Goal: Task Accomplishment & Management: Complete application form

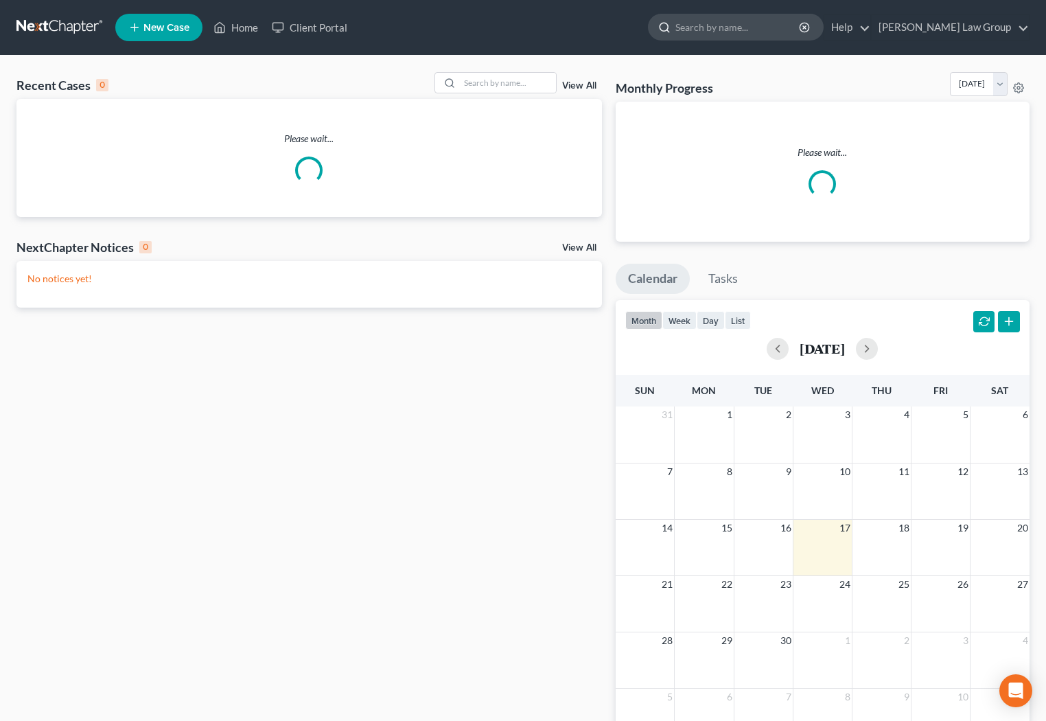
click at [747, 28] on input "search" at bounding box center [738, 26] width 126 height 25
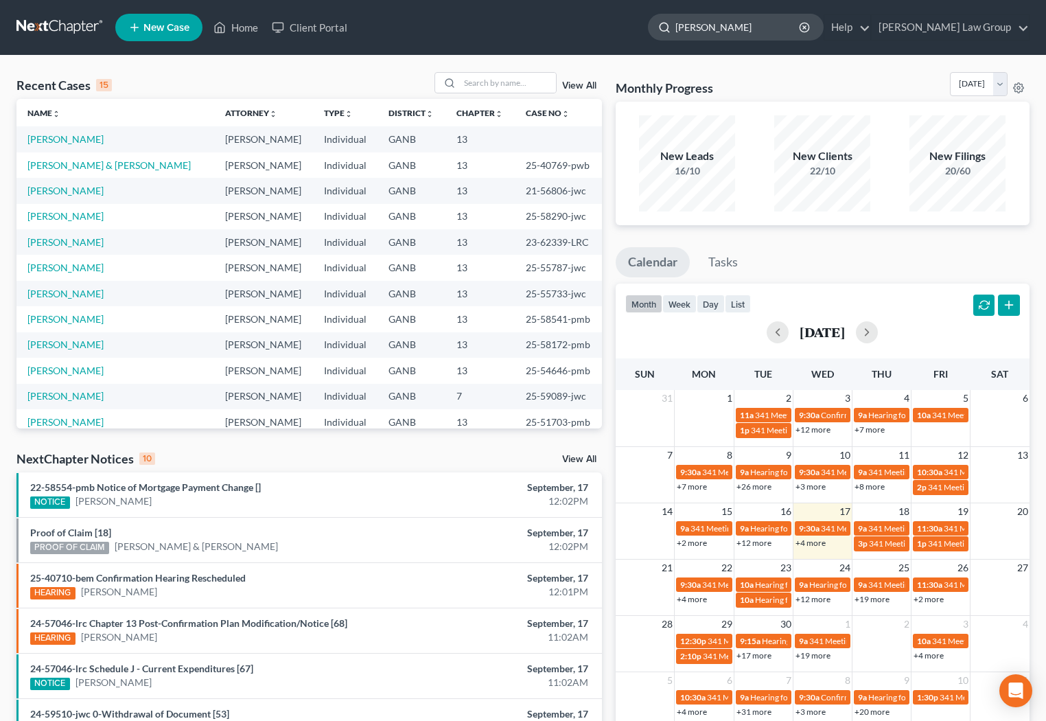
type input "[PERSON_NAME]"
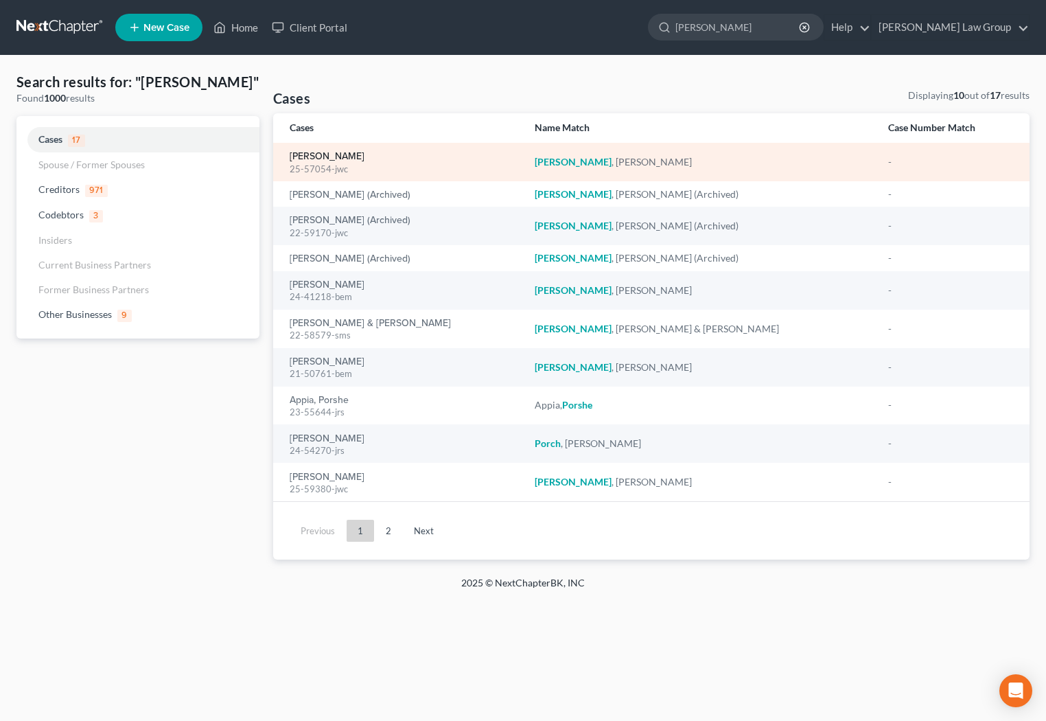
click at [316, 159] on link "[PERSON_NAME]" at bounding box center [327, 157] width 75 height 10
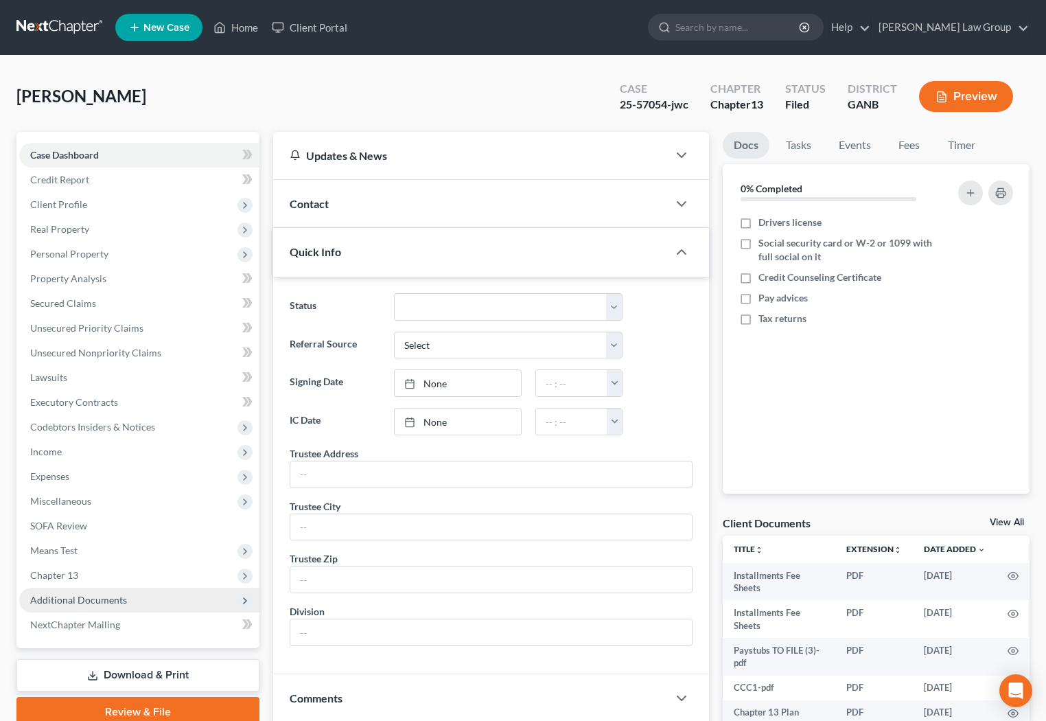
click at [86, 603] on span "Additional Documents" at bounding box center [78, 600] width 97 height 12
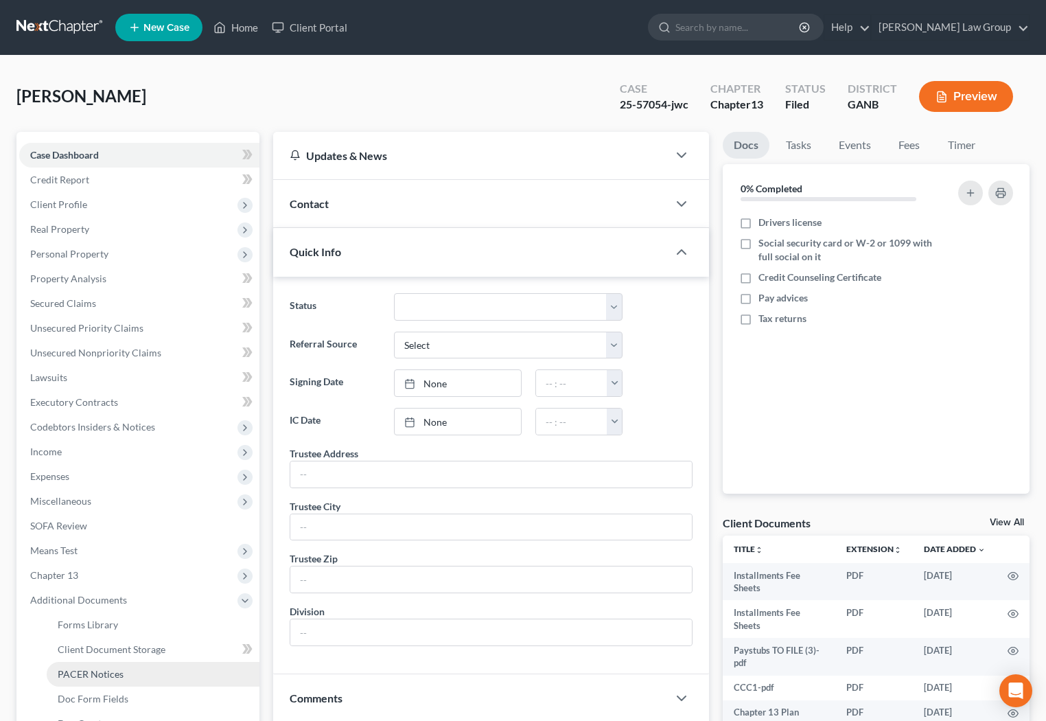
click at [99, 672] on span "PACER Notices" at bounding box center [91, 674] width 66 height 12
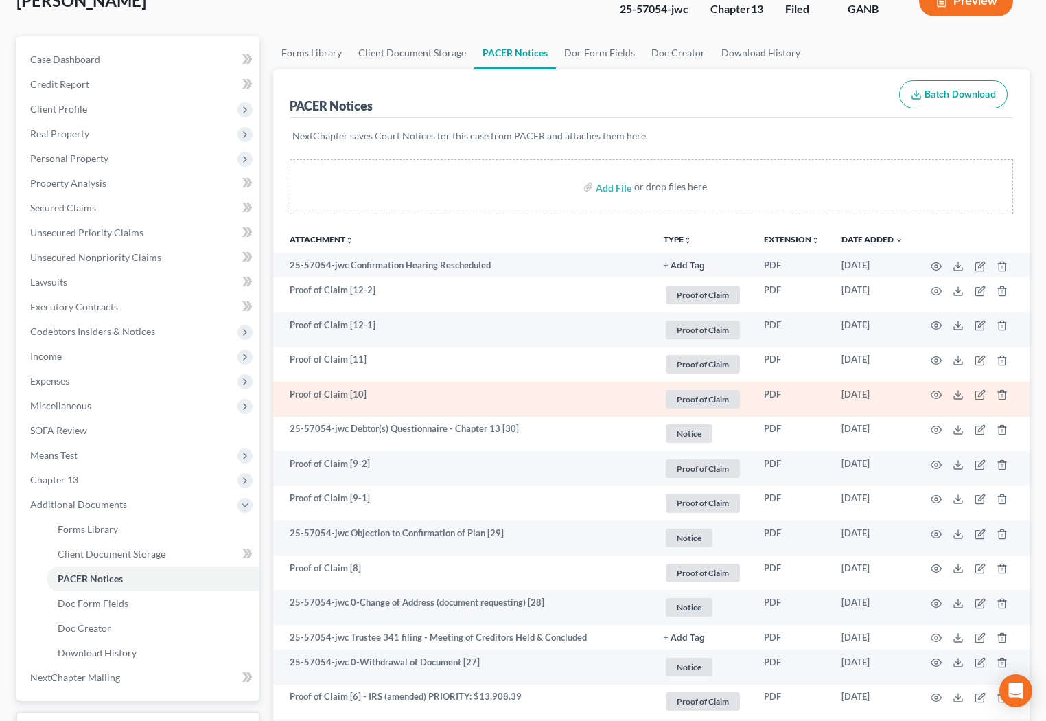
scroll to position [97, 0]
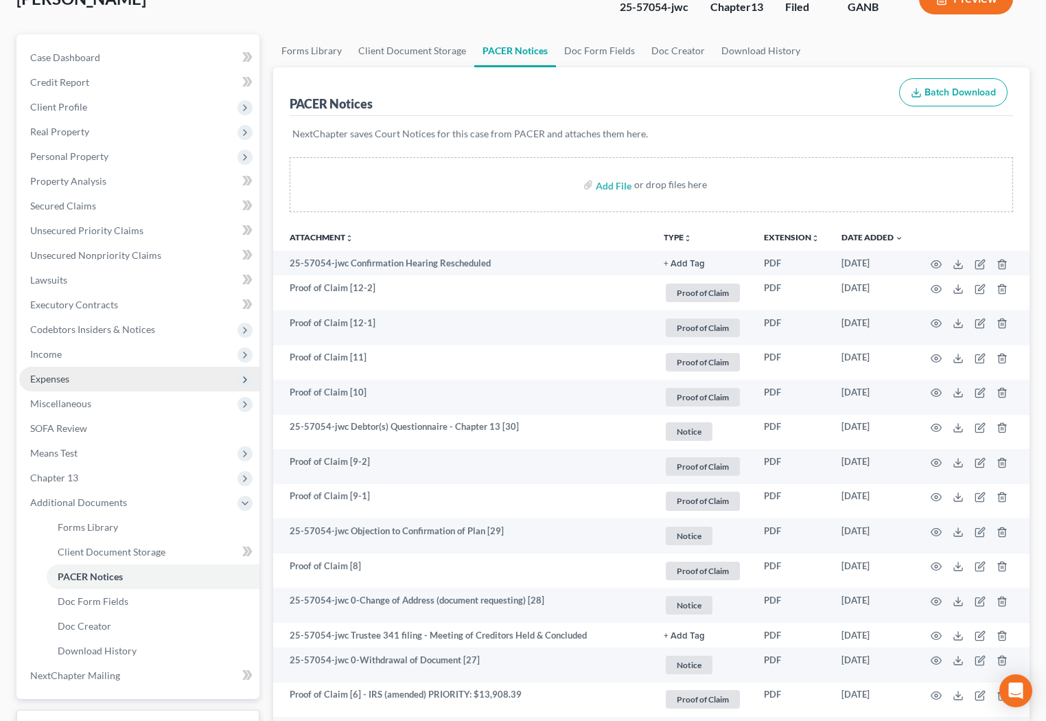
click at [89, 382] on span "Expenses" at bounding box center [139, 379] width 240 height 25
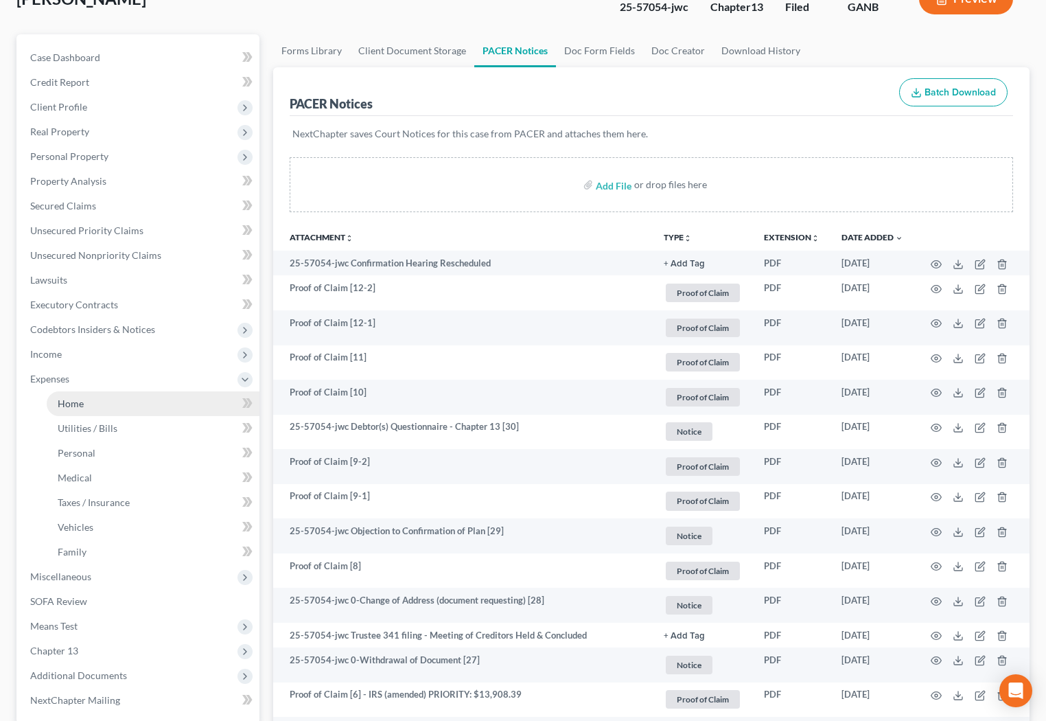
click at [111, 395] on link "Home" at bounding box center [153, 403] width 213 height 25
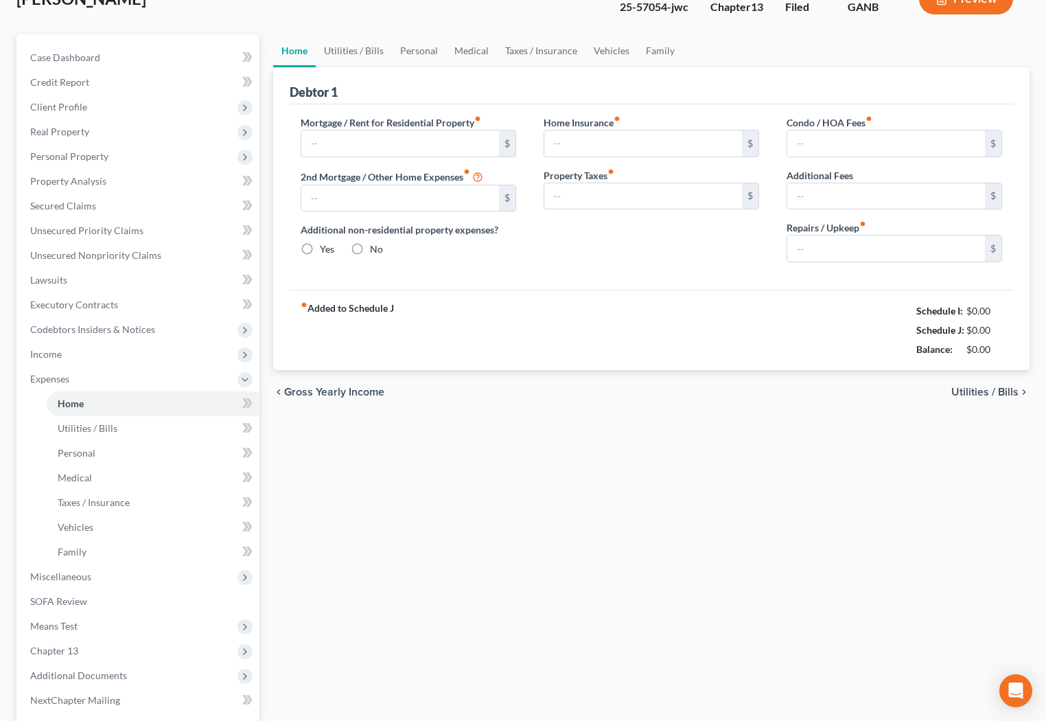
type input "1,500.00"
type input "0.00"
radio input "true"
type input "0.00"
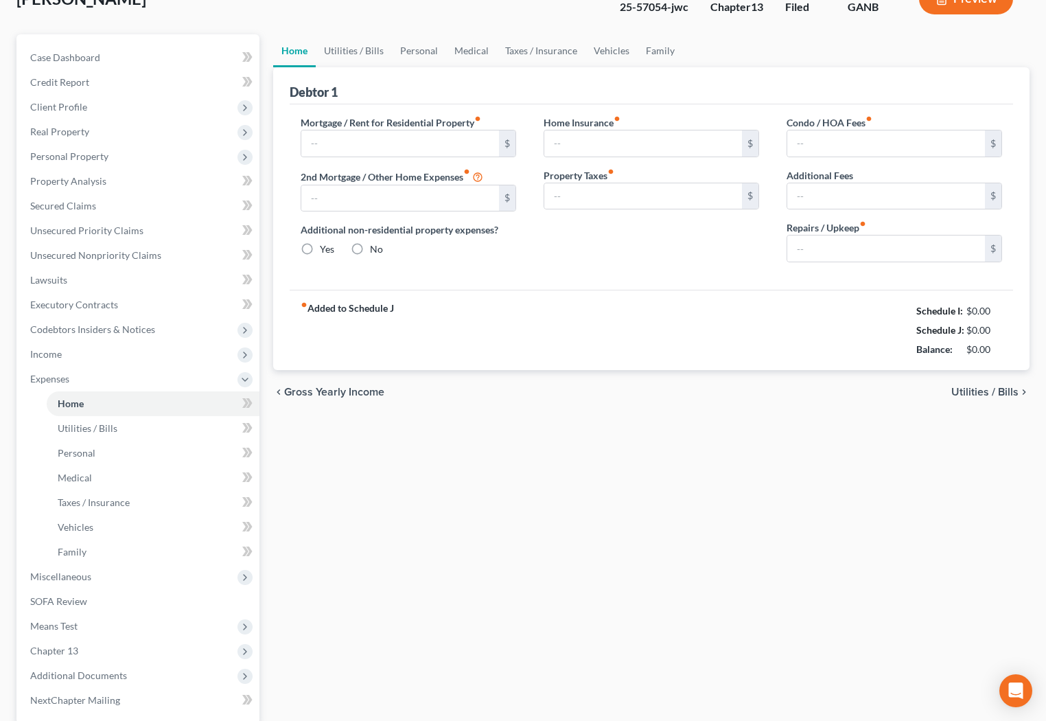
type input "0.00"
type input "50.00"
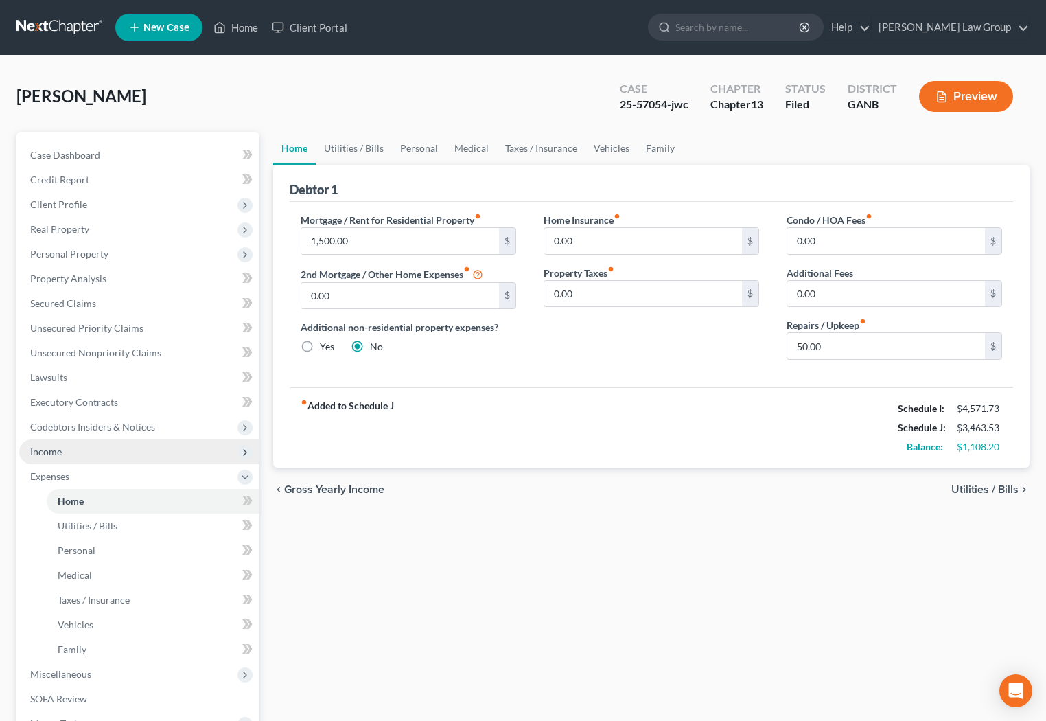
click at [135, 456] on span "Income" at bounding box center [139, 451] width 240 height 25
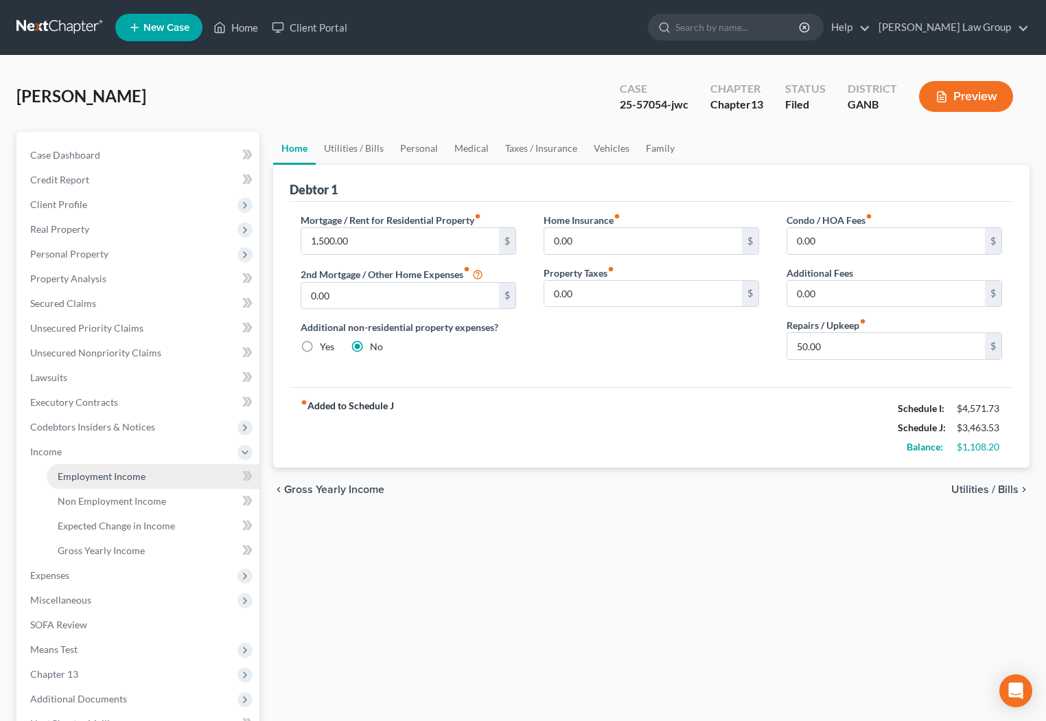
click at [136, 480] on span "Employment Income" at bounding box center [102, 476] width 88 height 12
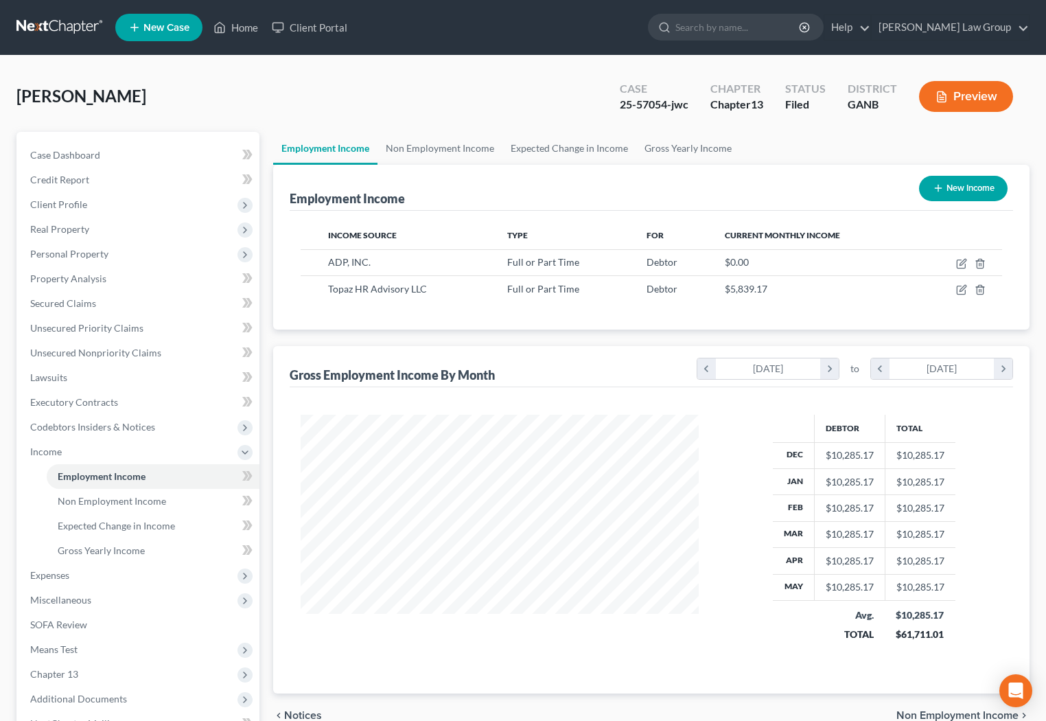
scroll to position [245, 425]
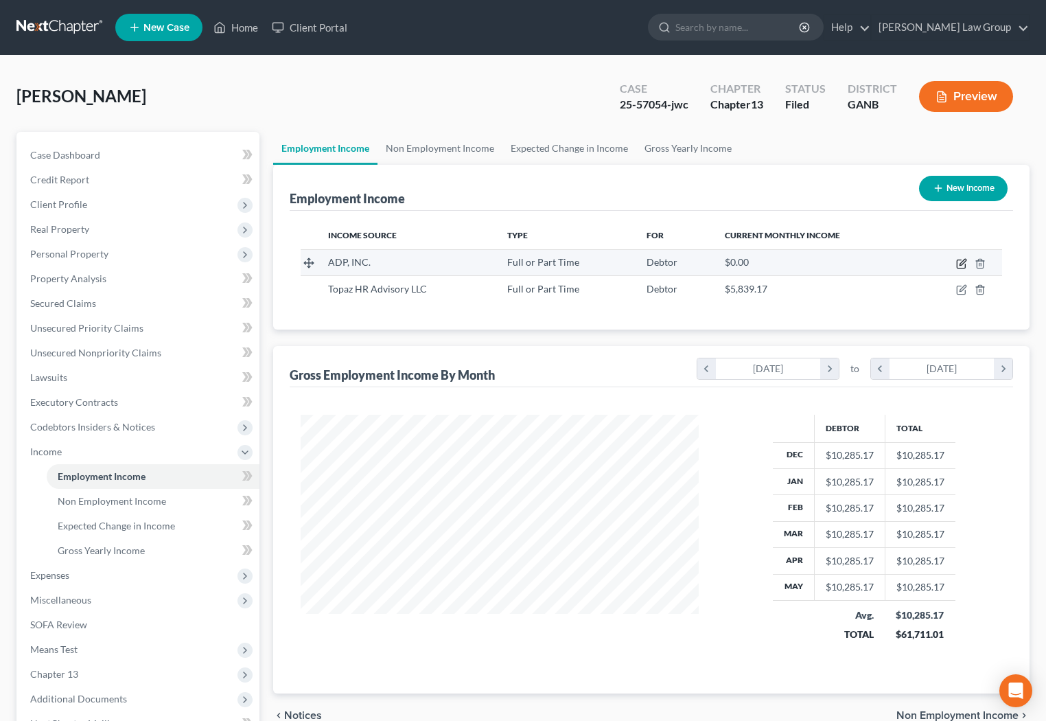
click at [961, 265] on icon "button" at bounding box center [961, 263] width 11 height 11
select select "0"
select select "10"
select select "2"
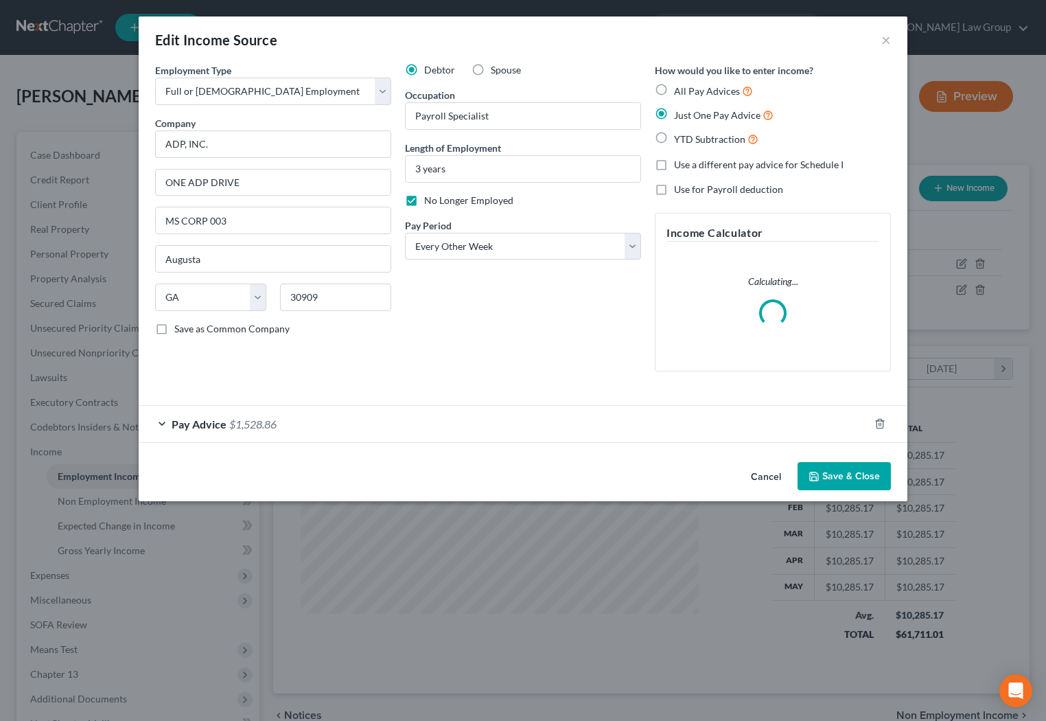
click at [769, 481] on button "Cancel" at bounding box center [766, 476] width 52 height 27
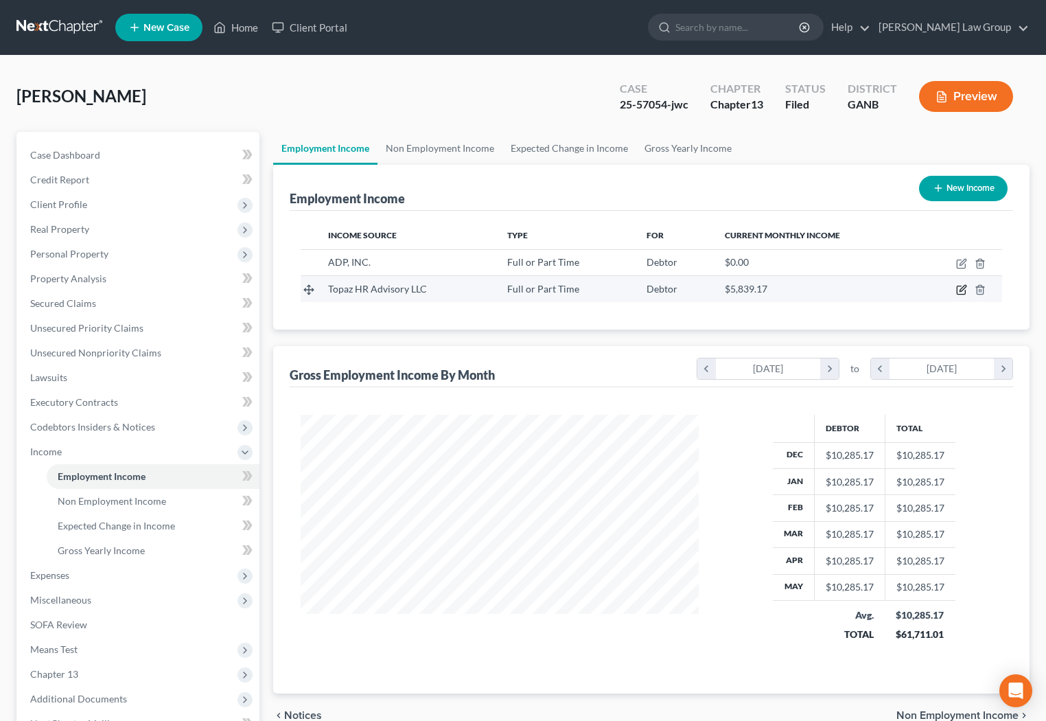
click at [962, 294] on icon "button" at bounding box center [961, 290] width 8 height 8
select select "0"
select select "35"
select select "2"
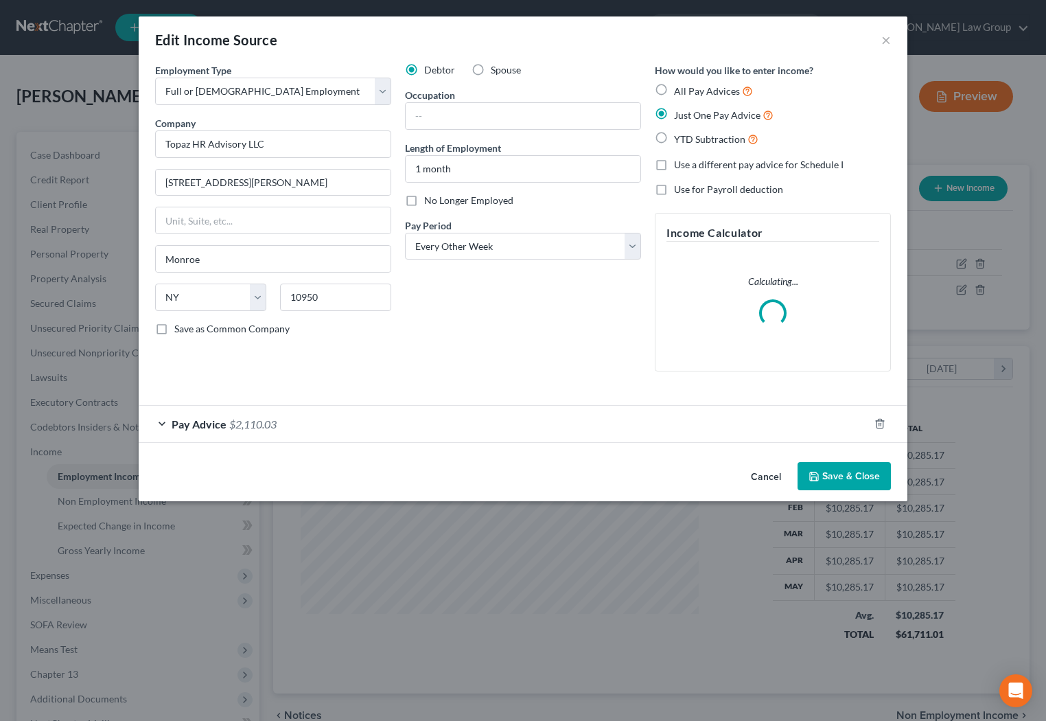
click at [476, 415] on div "Pay Advice $2,110.03" at bounding box center [504, 424] width 730 height 36
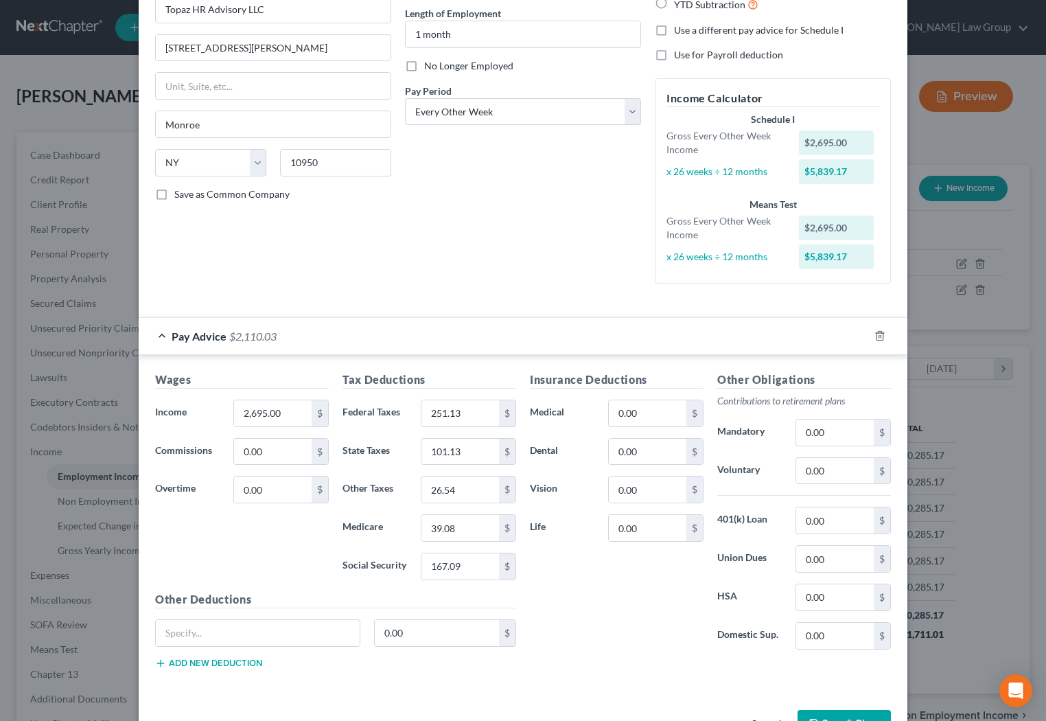
scroll to position [0, 0]
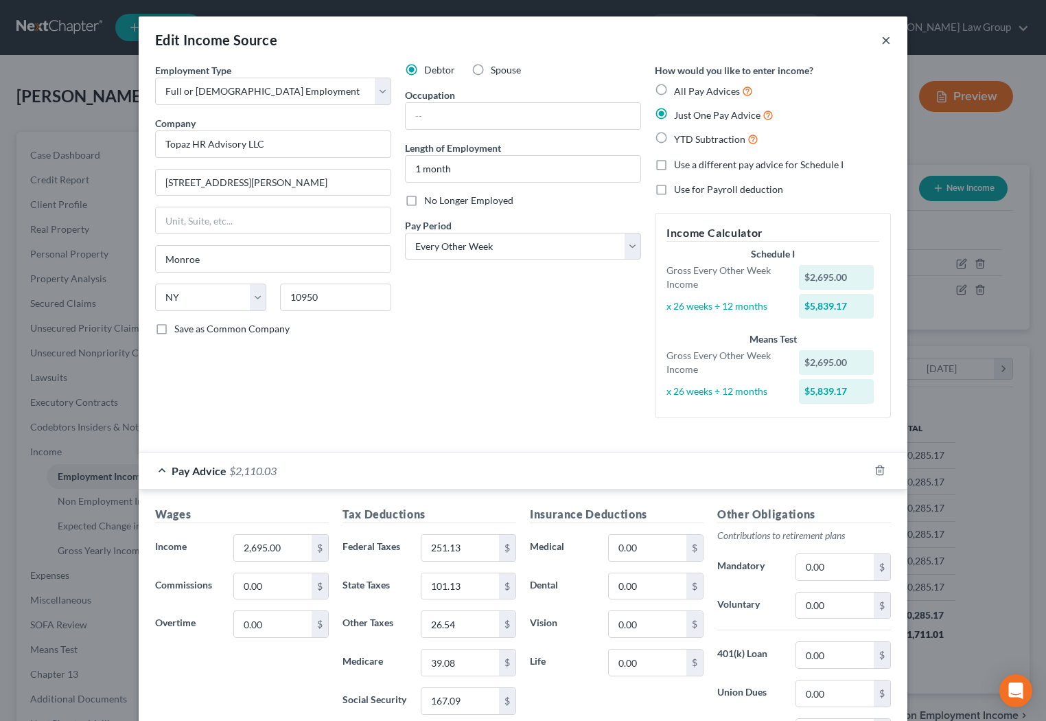
click at [890, 43] on button "×" at bounding box center [886, 40] width 10 height 16
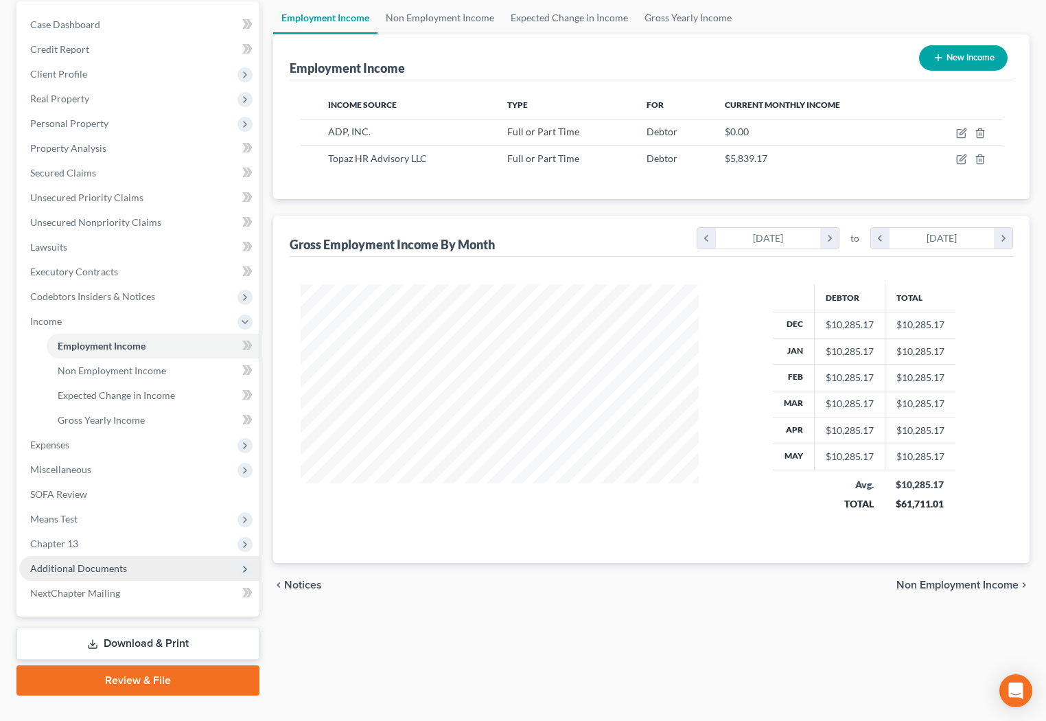
scroll to position [135, 0]
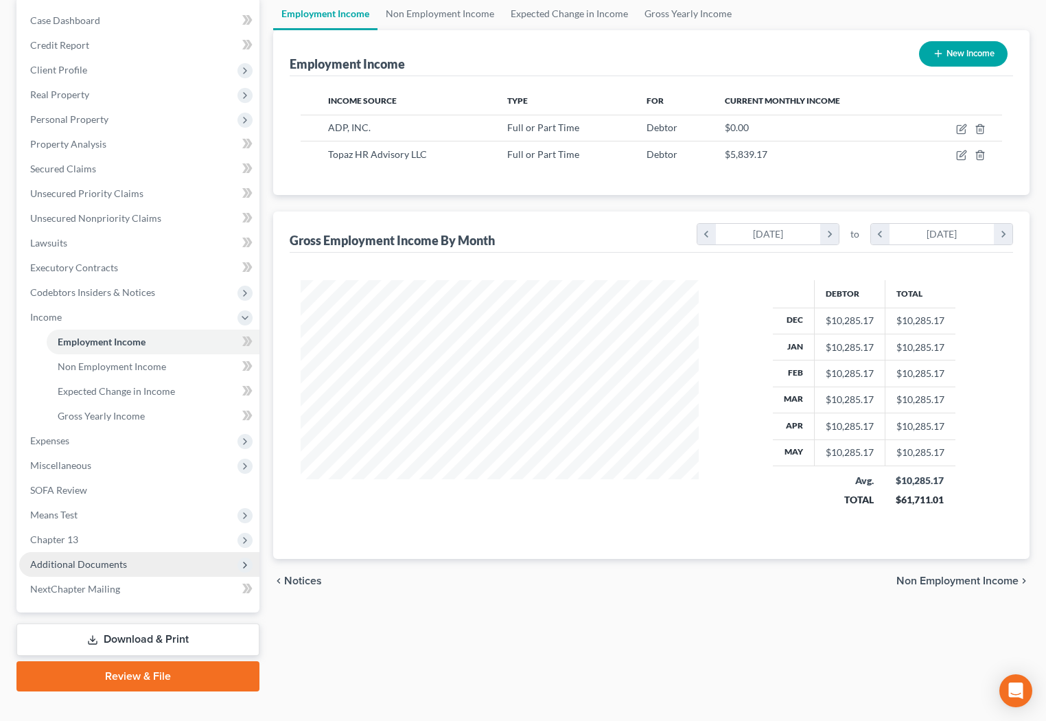
click at [123, 559] on span "Additional Documents" at bounding box center [78, 564] width 97 height 12
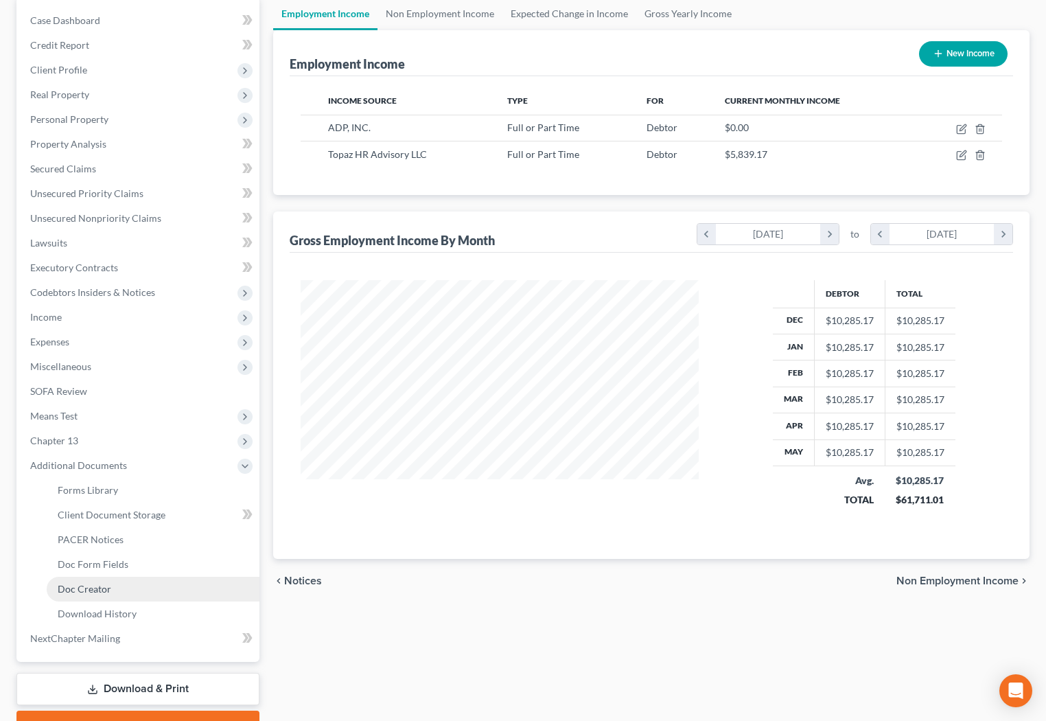
click at [123, 588] on link "Doc Creator" at bounding box center [153, 589] width 213 height 25
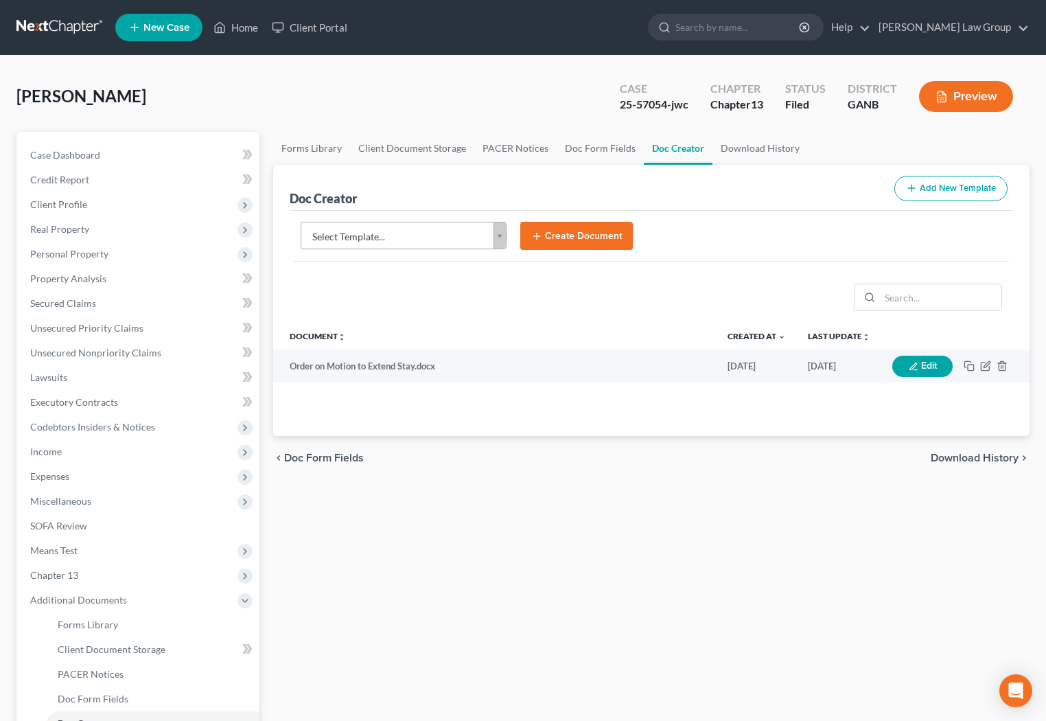
click at [505, 232] on body "Home New Case Client Portal [PERSON_NAME] Law Group [EMAIL_ADDRESS][DOMAIN_NAME…" at bounding box center [523, 463] width 1046 height 927
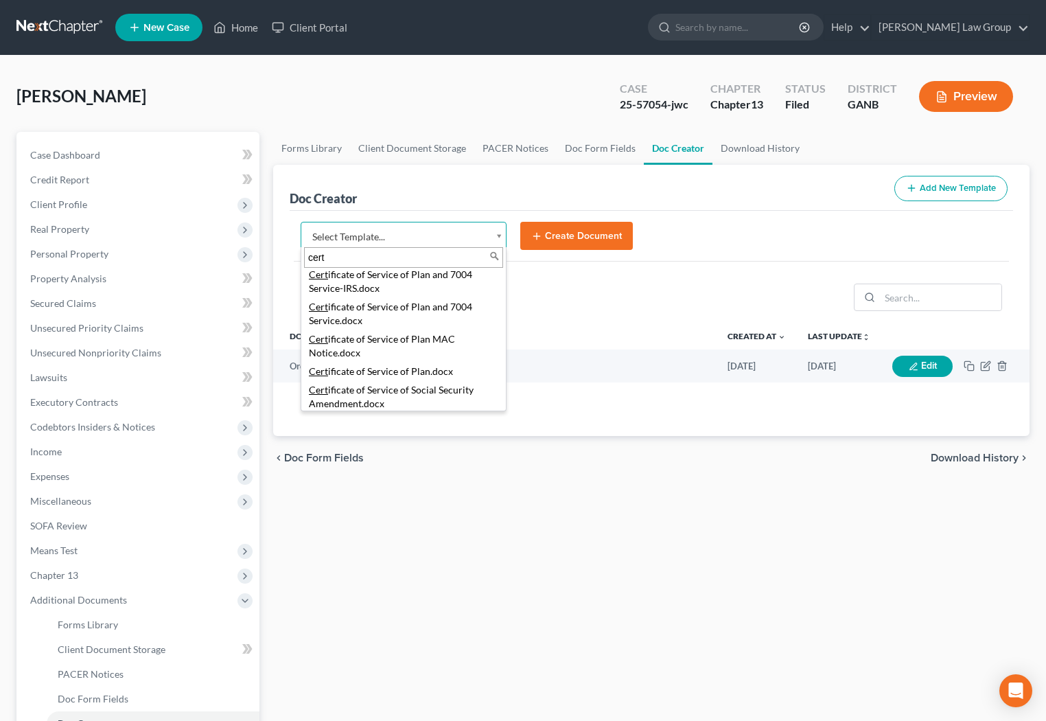
scroll to position [143, 0]
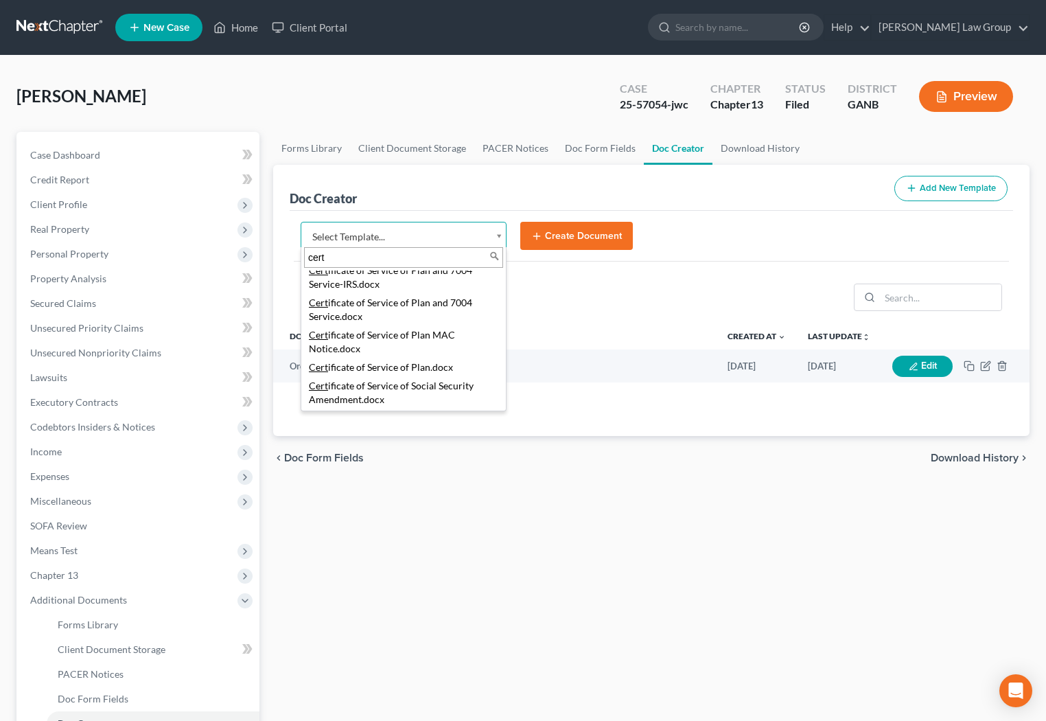
type input "cert"
select select "111545"
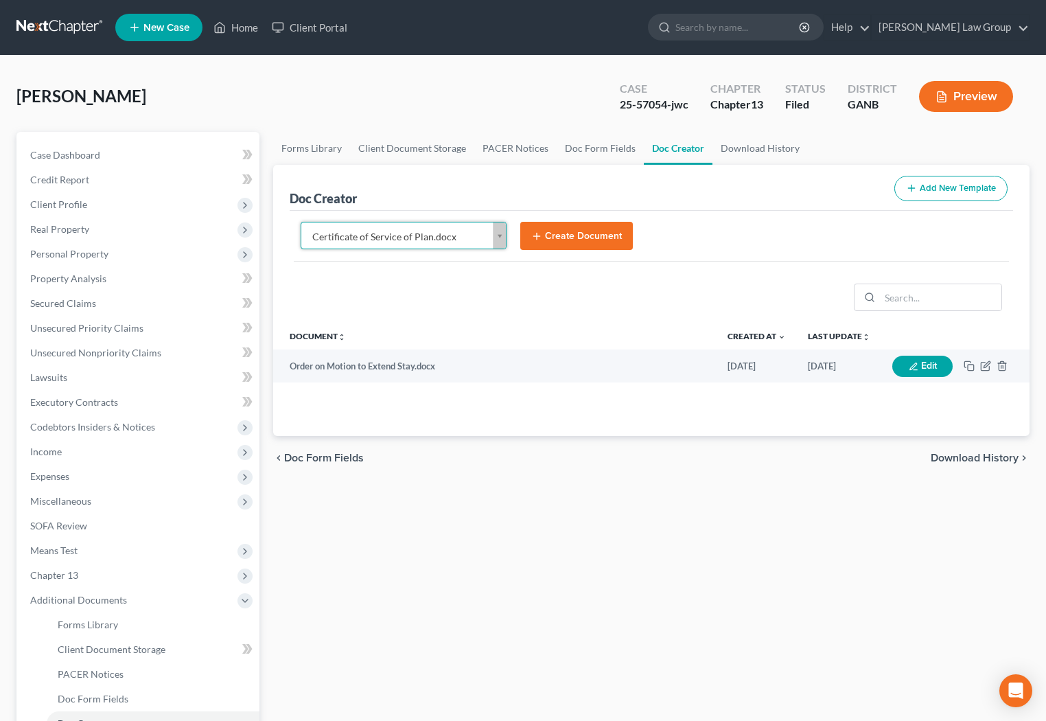
click at [586, 220] on div "Certificate of Service of Plan.docx Select Template... Advesary Answer.docx Aff…" at bounding box center [651, 242] width 723 height 62
click at [586, 233] on button "Create Document" at bounding box center [576, 236] width 113 height 29
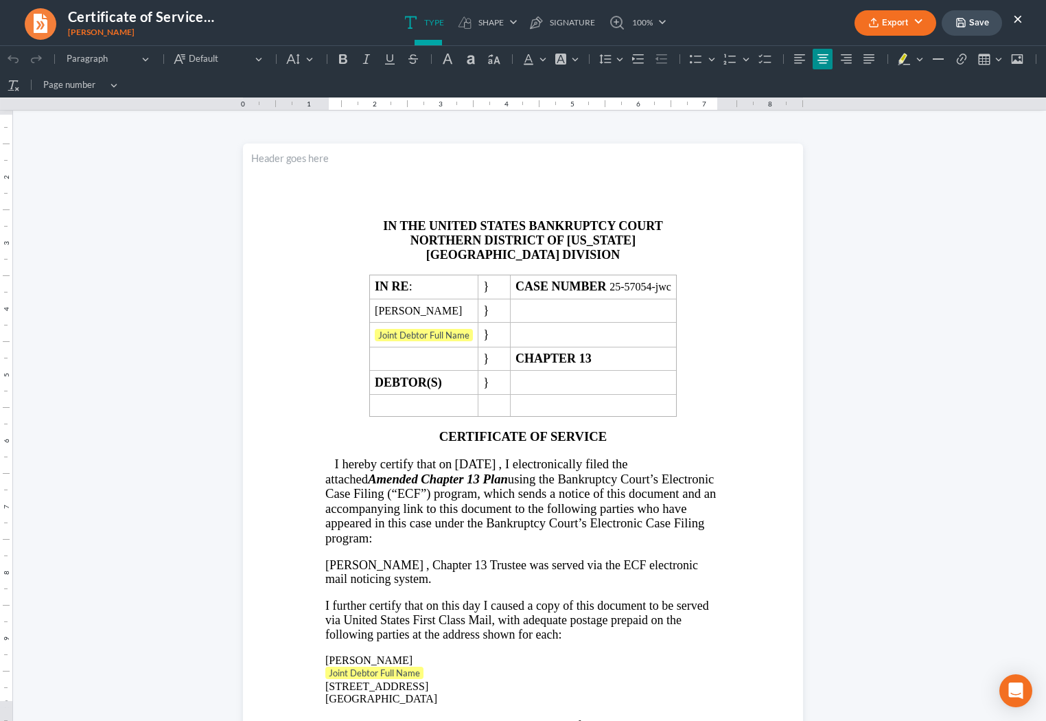
scroll to position [0, 0]
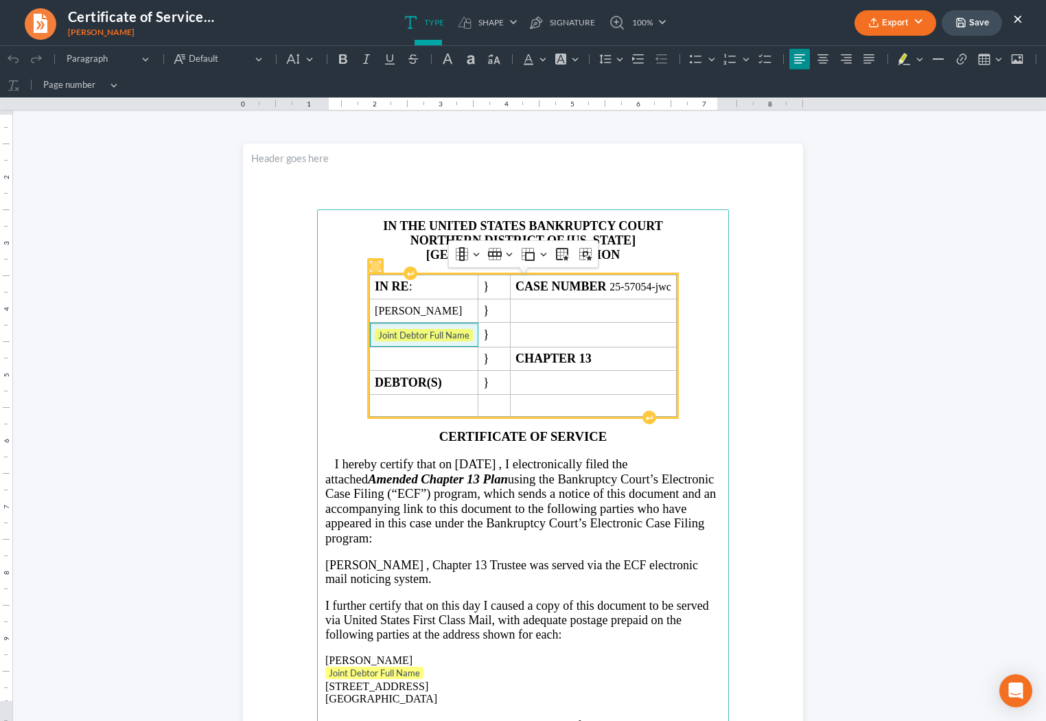
click at [465, 339] on span "Joint Debtor Full Name ⁠⁠⁠⁠⁠⁠⁠" at bounding box center [424, 336] width 98 height 14
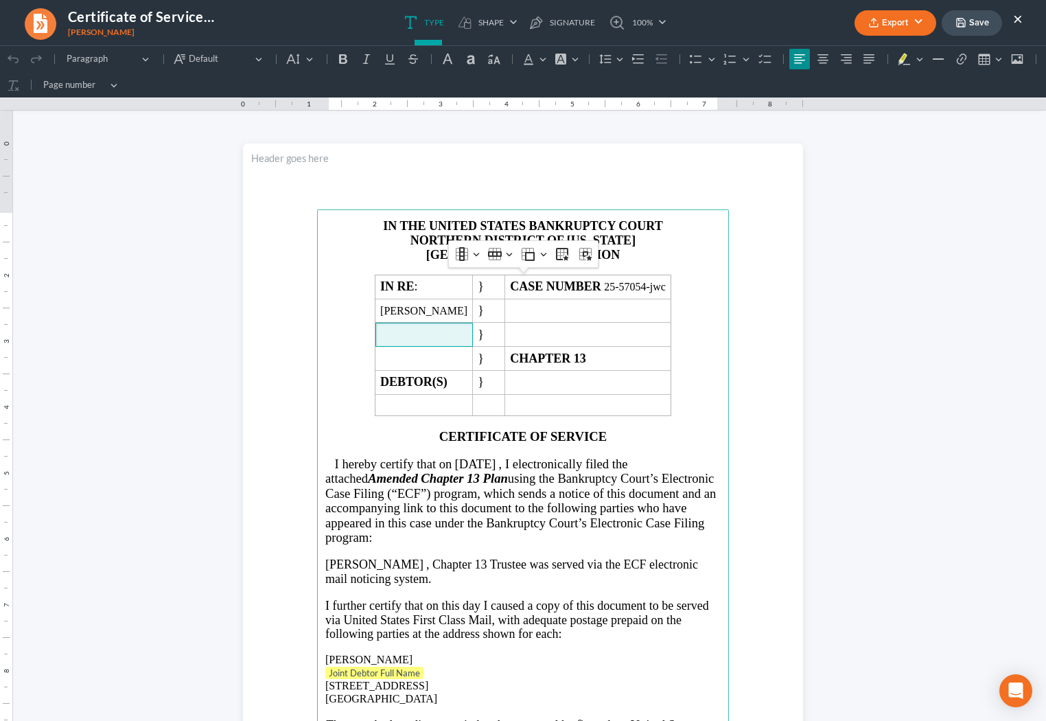
click at [653, 248] on p "ATLANTA DIVISION" at bounding box center [522, 255] width 395 height 14
click at [430, 680] on p "Joint Debtor Full Name ⁠⁠⁠⁠⁠⁠⁠" at bounding box center [522, 674] width 395 height 14
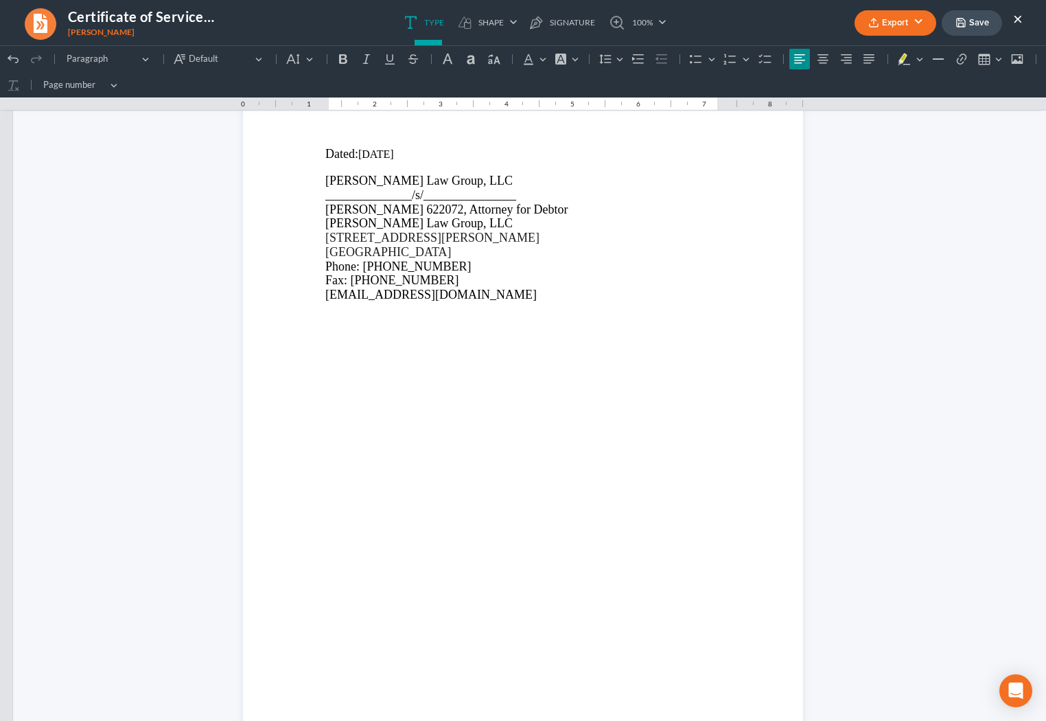
scroll to position [938, 0]
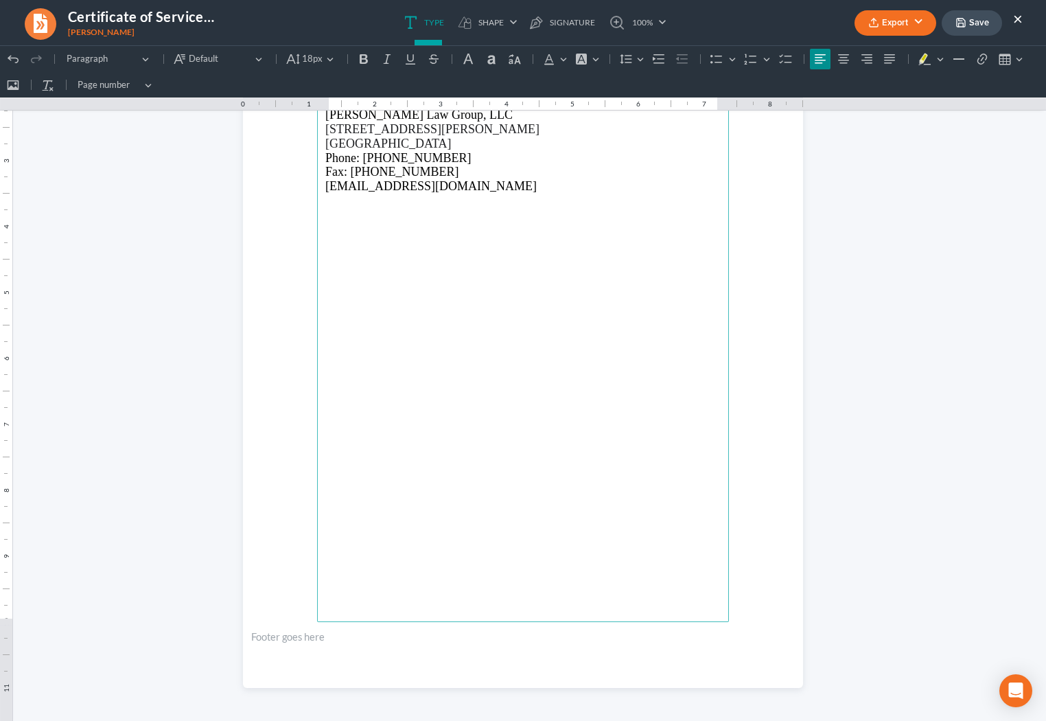
click at [899, 19] on button "Export" at bounding box center [896, 22] width 82 height 25
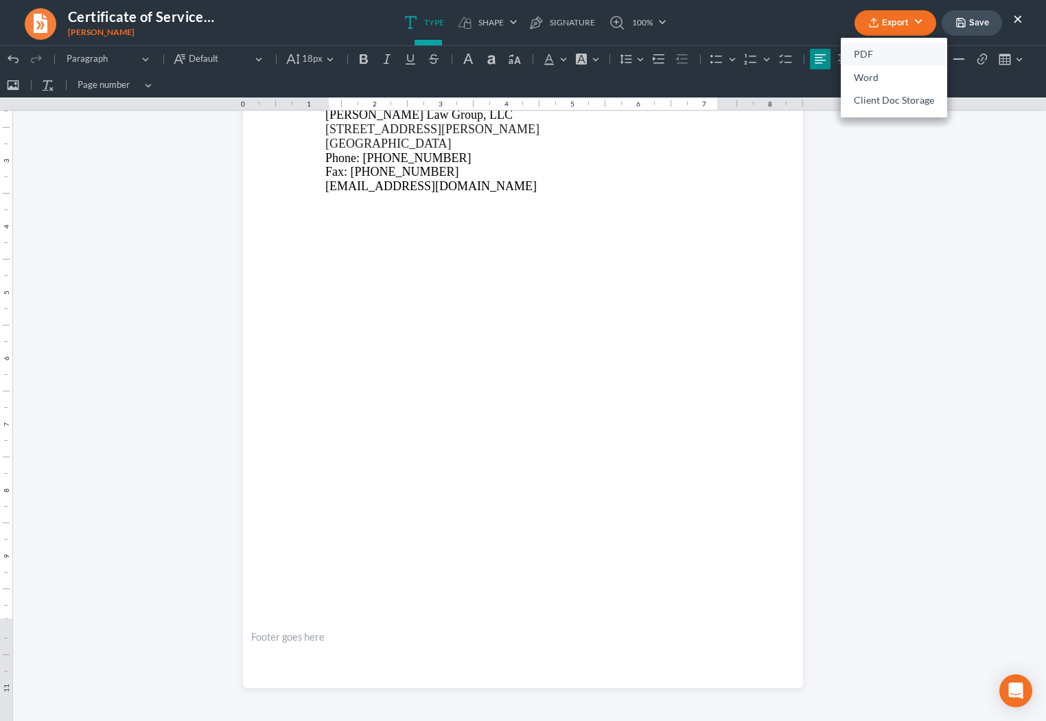
click at [868, 54] on link "PDF" at bounding box center [894, 54] width 106 height 23
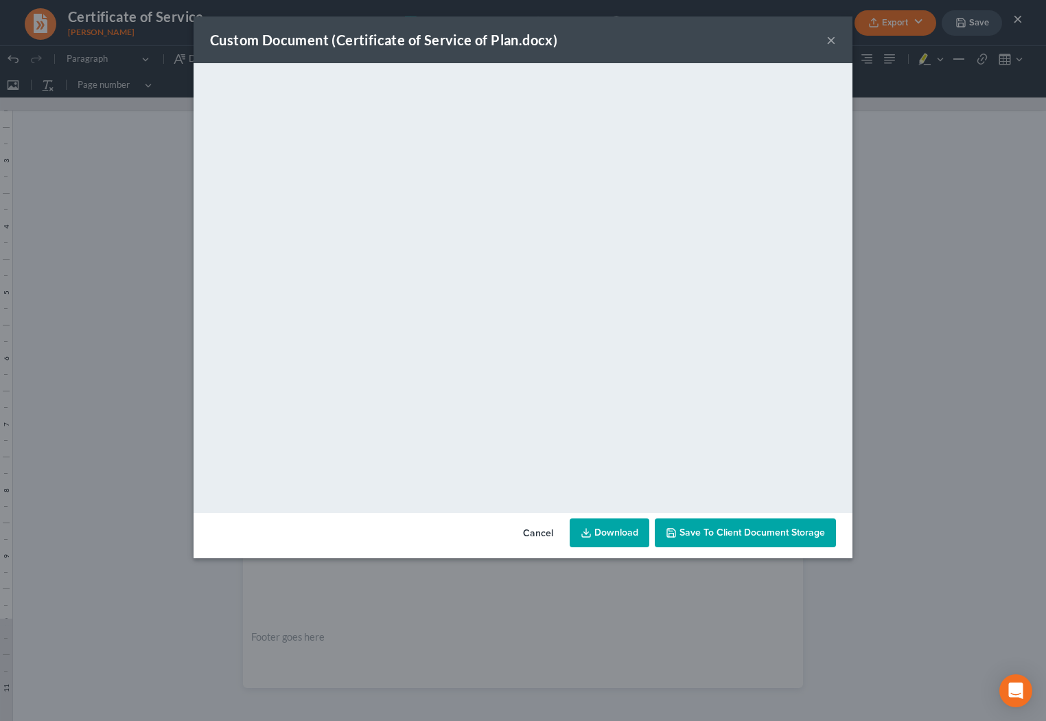
click at [609, 539] on link "Download" at bounding box center [610, 532] width 80 height 29
